Goal: Task Accomplishment & Management: Complete application form

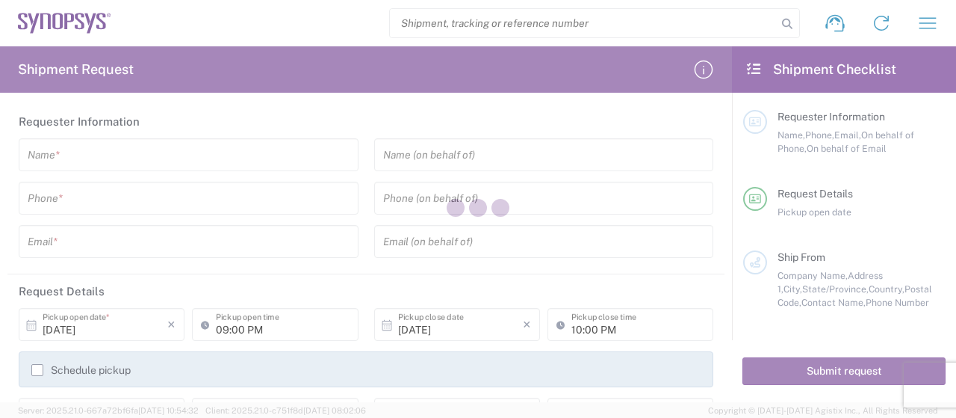
type input "[GEOGRAPHIC_DATA]"
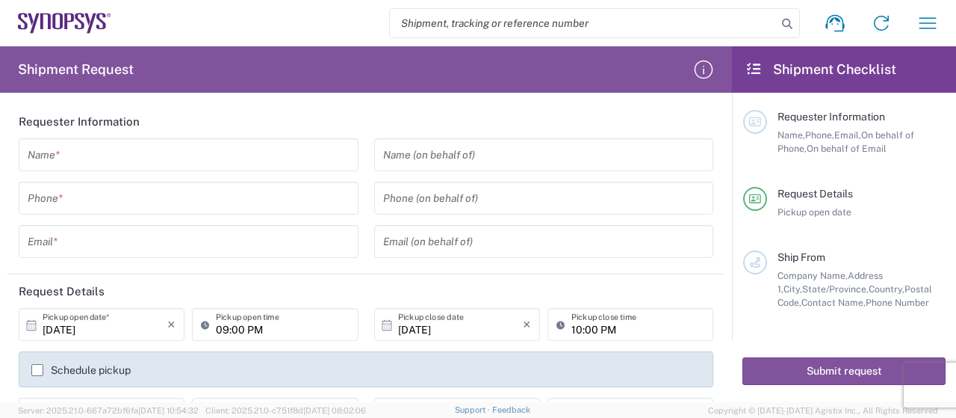
click at [522, 25] on input "search" at bounding box center [583, 23] width 387 height 28
paste input "288883935218"
type input "288883935218"
click at [783, 23] on icon at bounding box center [787, 23] width 21 height 21
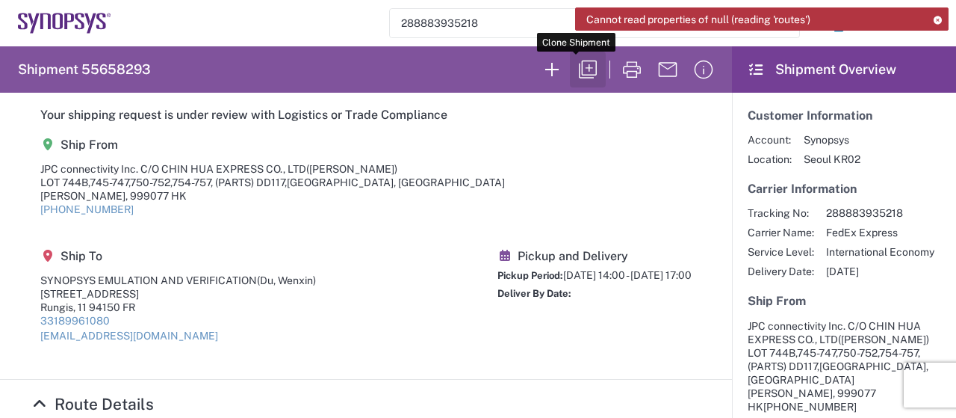
click at [586, 77] on icon "button" at bounding box center [588, 70] width 24 height 24
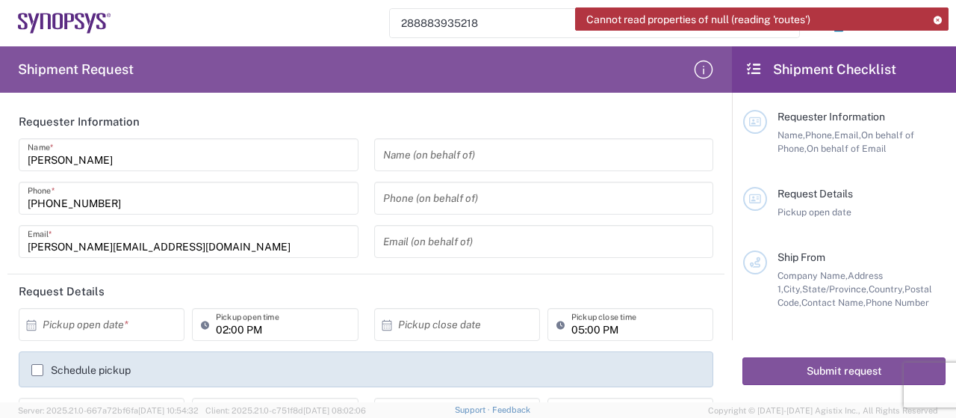
type input "Your Packaging"
type input "Delivery Duty Paid"
type input "Your Packaging"
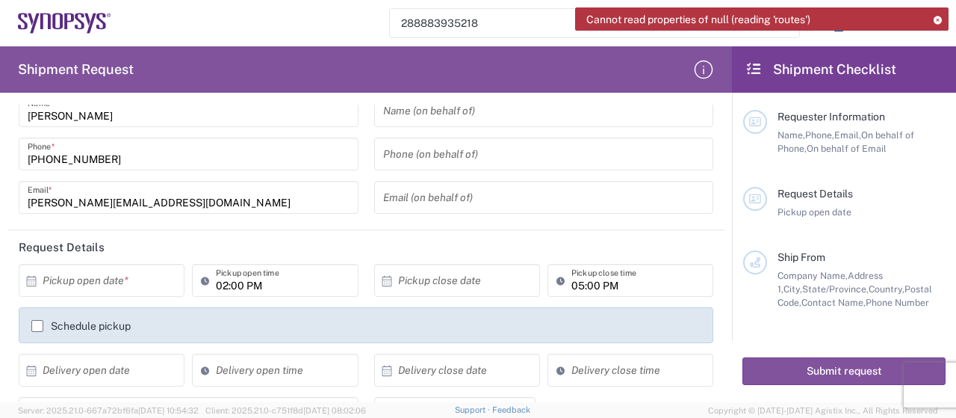
scroll to position [75, 0]
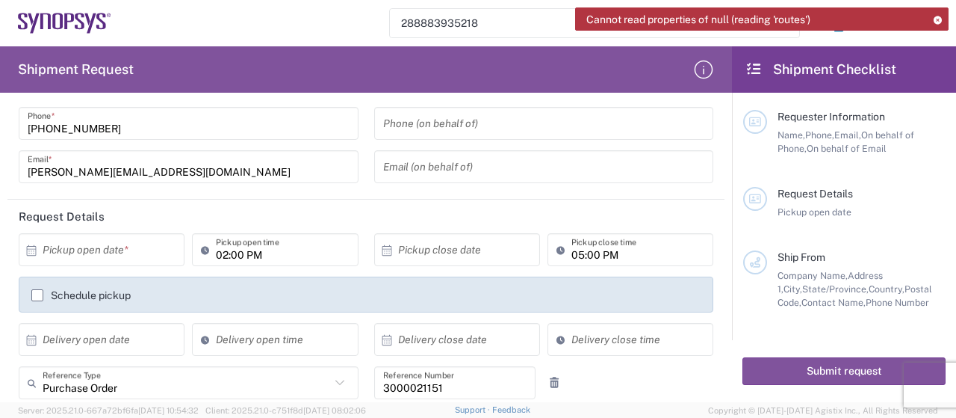
click at [153, 253] on input "text" at bounding box center [105, 250] width 125 height 26
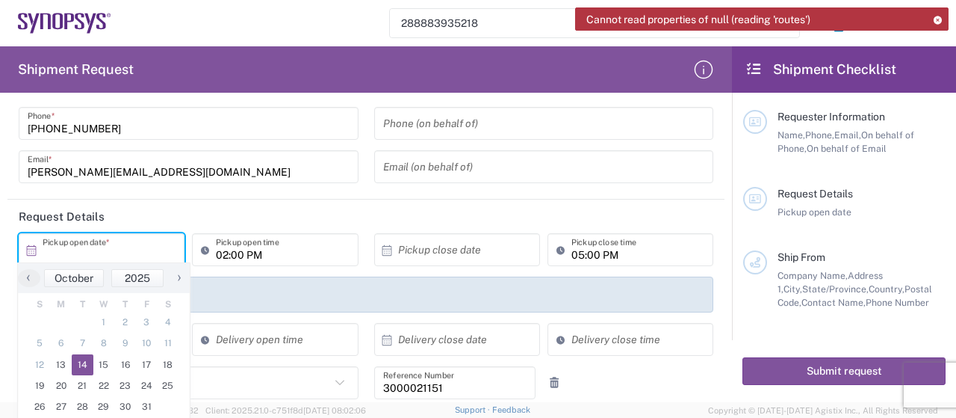
click at [87, 369] on span "14" at bounding box center [83, 364] width 22 height 21
type input "[DATE]"
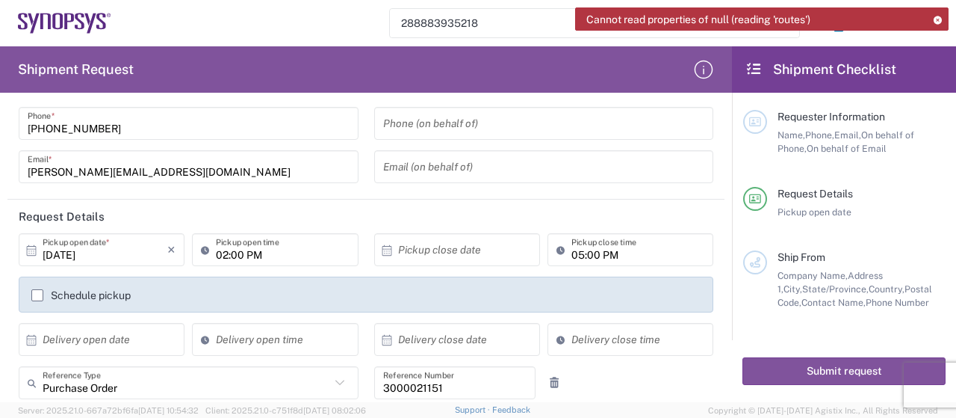
scroll to position [149, 0]
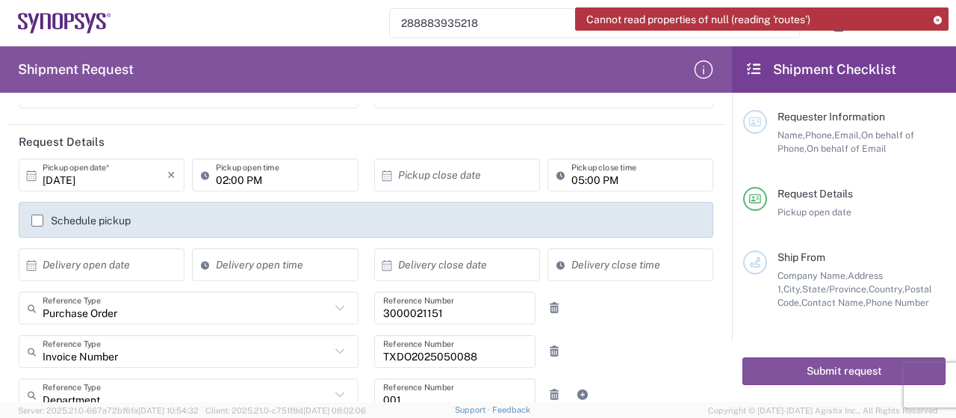
click at [222, 180] on input "02:00 PM" at bounding box center [282, 175] width 133 height 26
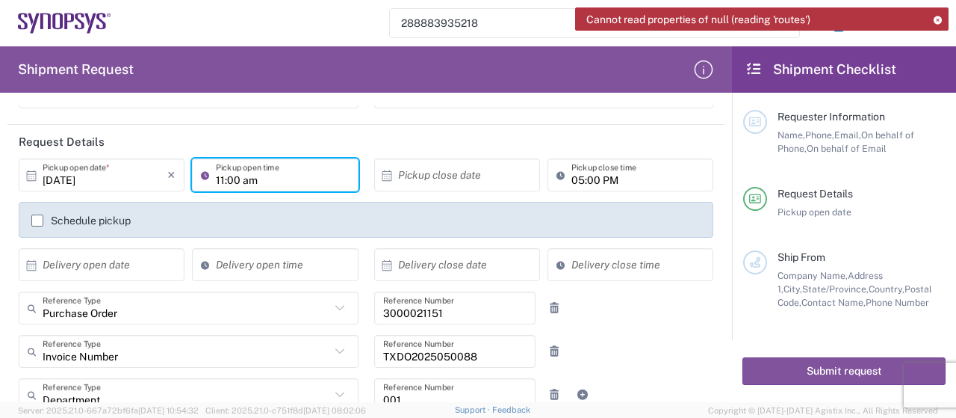
type input "11:00 AM"
click at [410, 170] on input "text" at bounding box center [460, 175] width 125 height 26
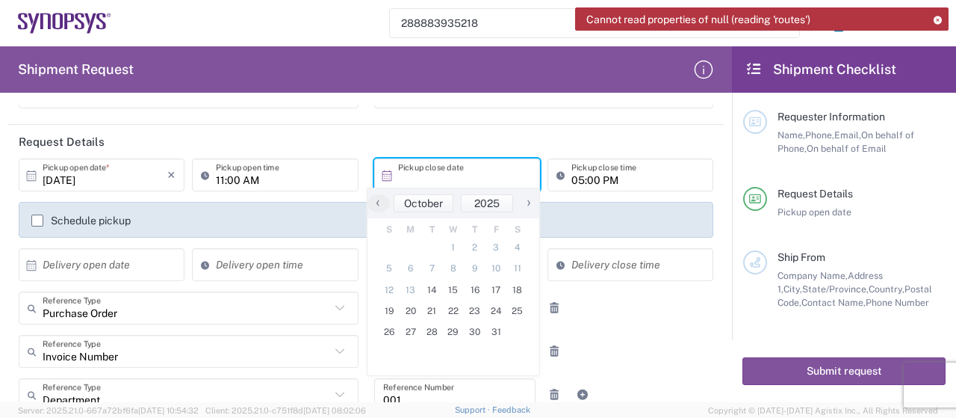
click at [366, 147] on header "Request Details" at bounding box center [365, 142] width 717 height 34
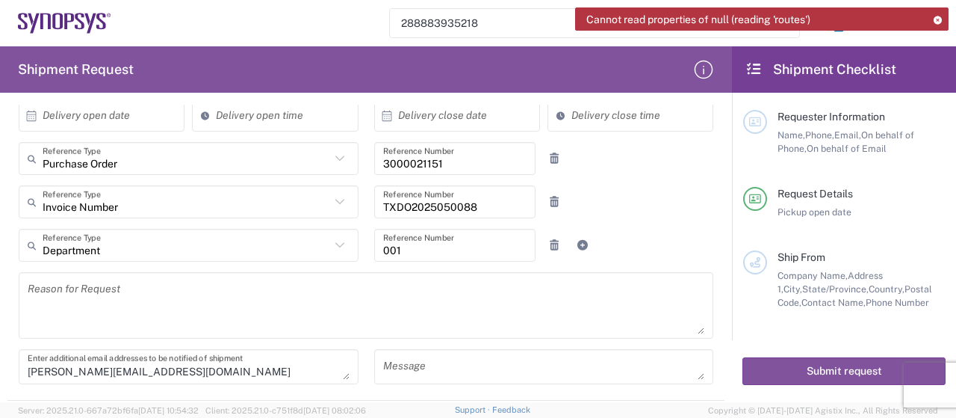
scroll to position [224, 0]
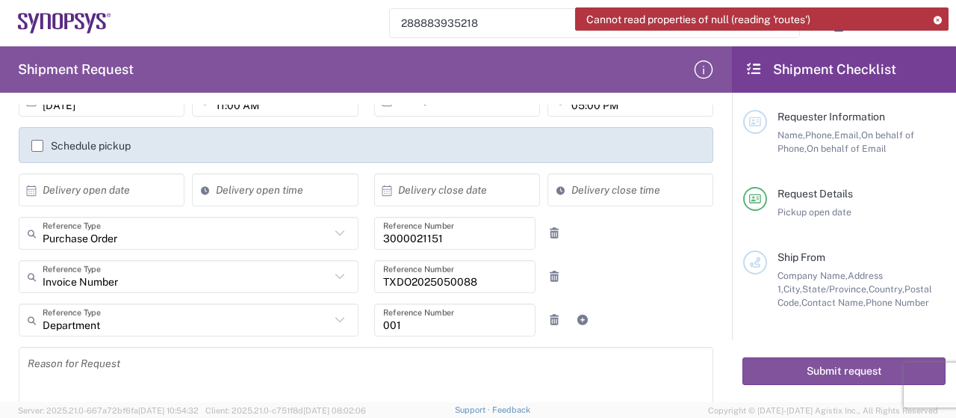
click at [438, 238] on input "3000021151" at bounding box center [455, 233] width 144 height 26
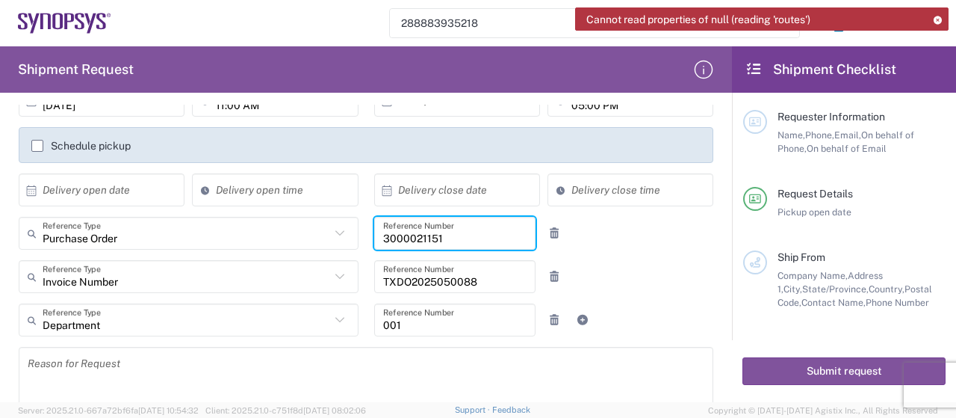
drag, startPoint x: 442, startPoint y: 238, endPoint x: 377, endPoint y: 247, distance: 66.4
click at [366, 237] on div "3000021151 Reference Number" at bounding box center [455, 238] width 178 height 43
paste input "827"
type input "3000021827"
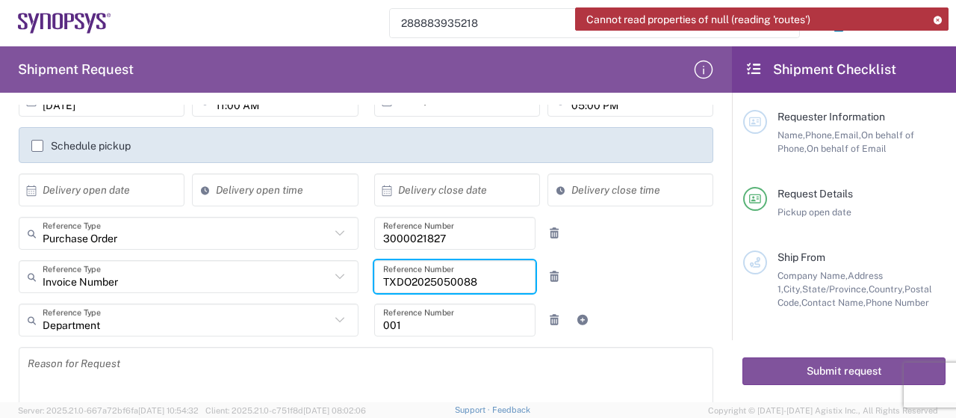
click at [472, 279] on input "TXDO2025050088" at bounding box center [455, 277] width 144 height 26
drag, startPoint x: 490, startPoint y: 279, endPoint x: 349, endPoint y: 276, distance: 141.3
click at [349, 276] on div "Invoice Number Reference Type Invoice Number Customer Ref Department Purchase O…" at bounding box center [366, 281] width 711 height 43
paste input "100020"
type input "TXDO2025100020"
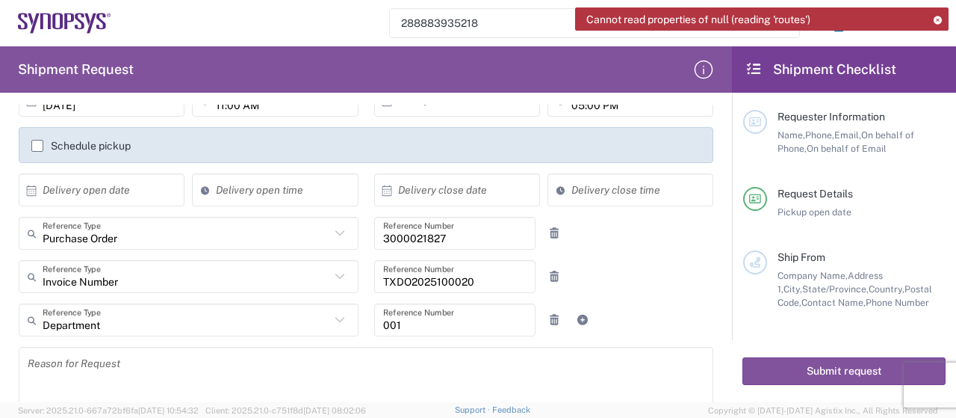
click at [632, 270] on div "Invoice Number Reference Type Invoice Number Customer Ref Department Purchase O…" at bounding box center [366, 281] width 711 height 43
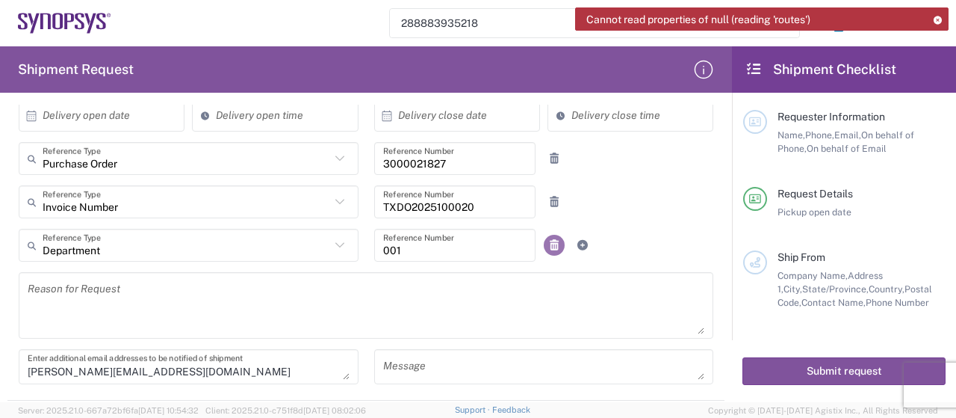
click at [548, 242] on icon at bounding box center [554, 245] width 13 height 10
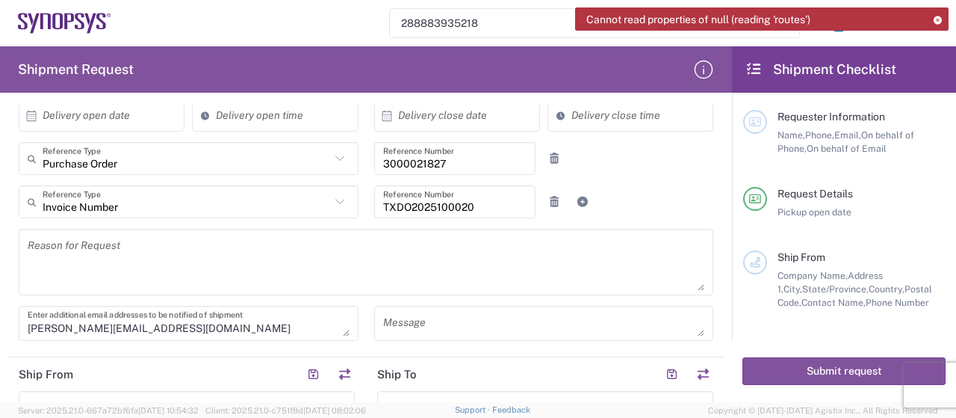
scroll to position [374, 0]
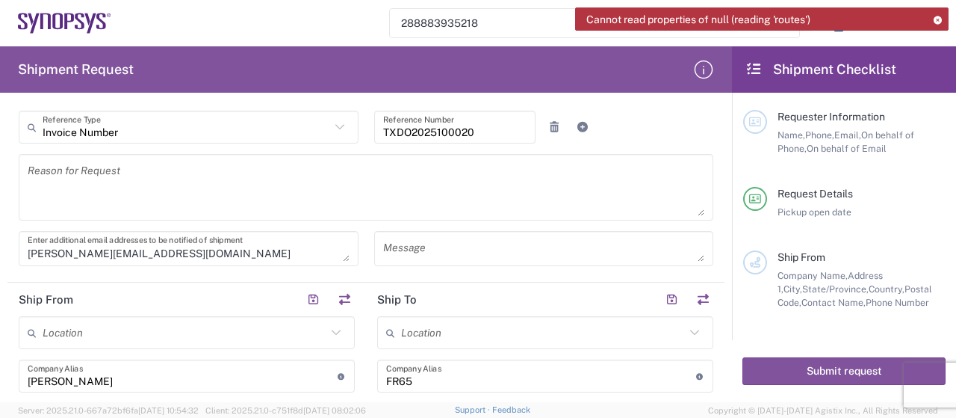
click at [503, 191] on textarea at bounding box center [366, 187] width 677 height 58
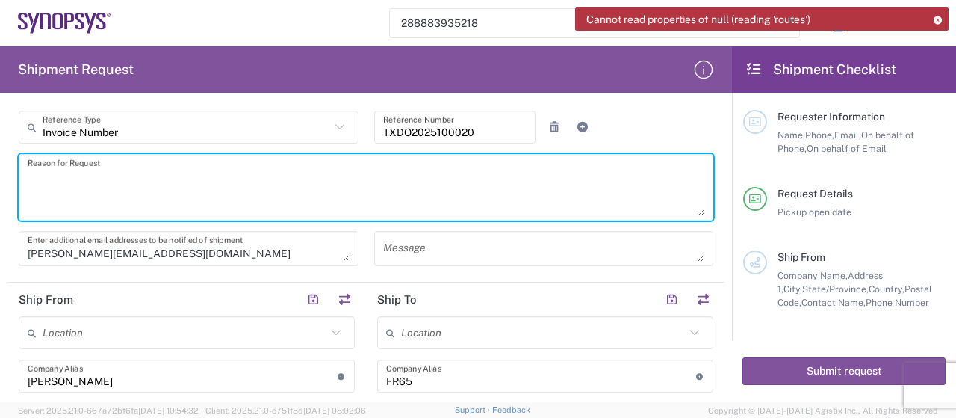
paste textarea "Please assist to select “FedEx” for this shipment. Because previous shipment wa…"
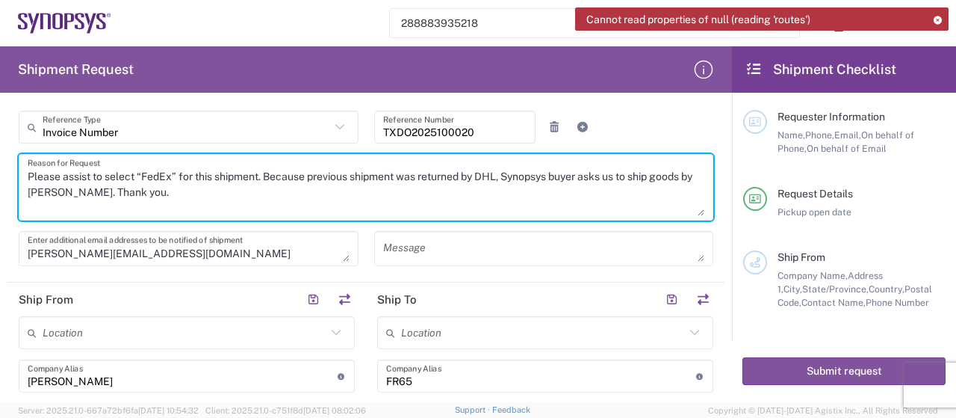
click at [206, 199] on textarea "Please assist to select “FedEx” for this shipment. Because previous shipment wa…" at bounding box center [366, 187] width 677 height 58
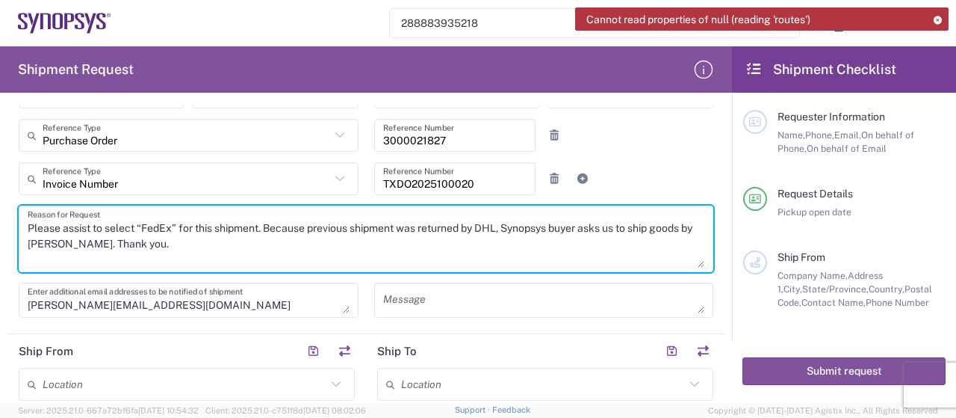
scroll to position [299, 0]
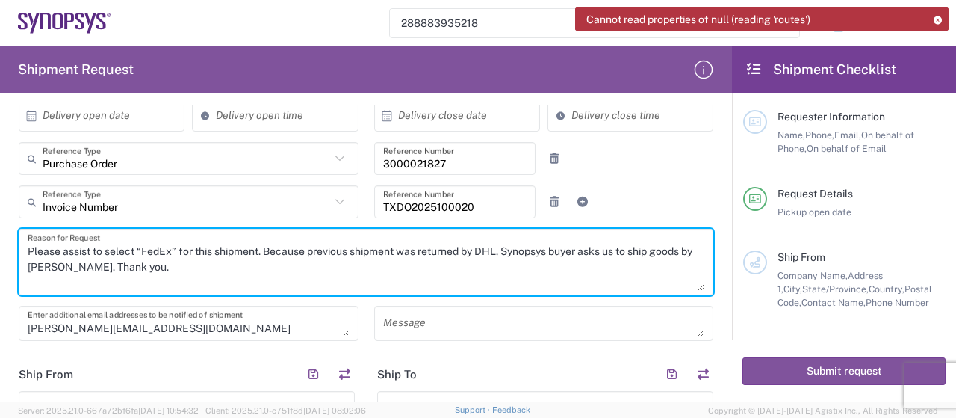
type textarea "Please assist to select “FedEx” for this shipment. Because previous shipment wa…"
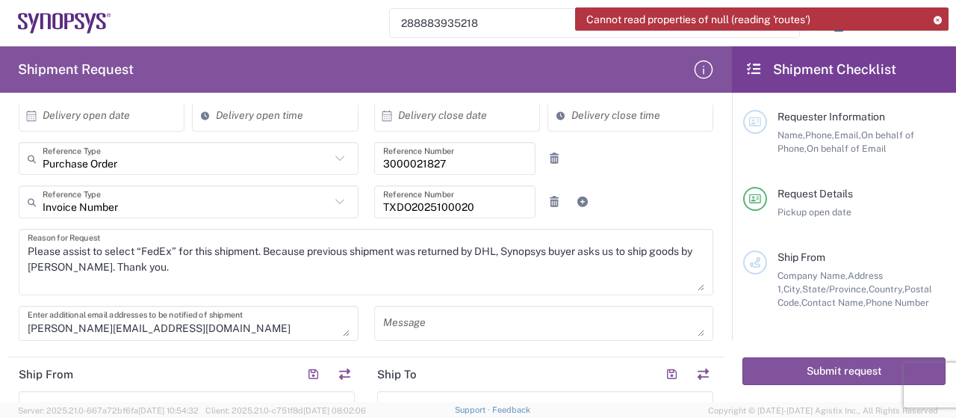
click at [685, 198] on div "Invoice Number Reference Type Invoice Number Customer Ref Department Purchase O…" at bounding box center [366, 206] width 711 height 43
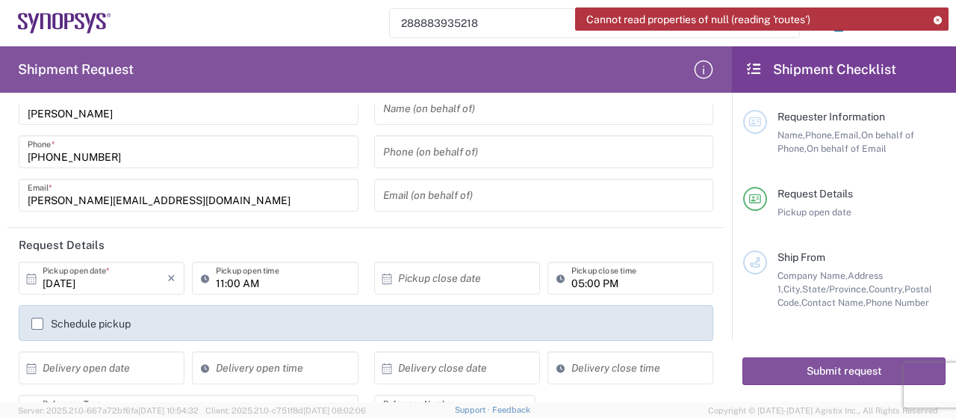
scroll to position [0, 0]
